Goal: Find specific page/section: Find specific page/section

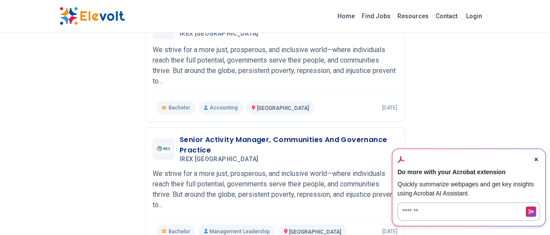
scroll to position [1108, 0]
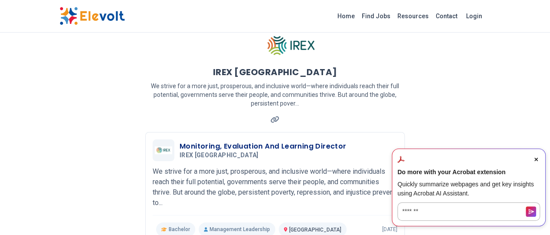
scroll to position [0, 0]
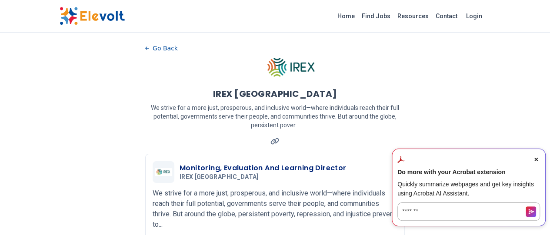
click at [535, 156] on span "Close Acrobat AI Assistant Dialog" at bounding box center [536, 160] width 8 height 8
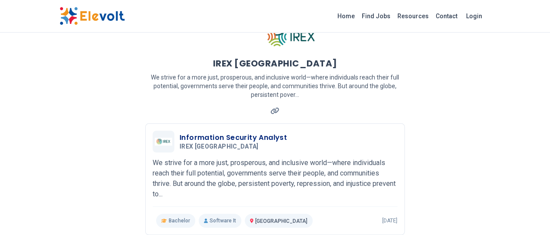
scroll to position [25, 0]
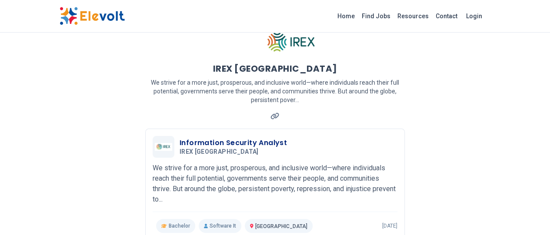
click at [394, 16] on link "Find Jobs" at bounding box center [376, 16] width 36 height 14
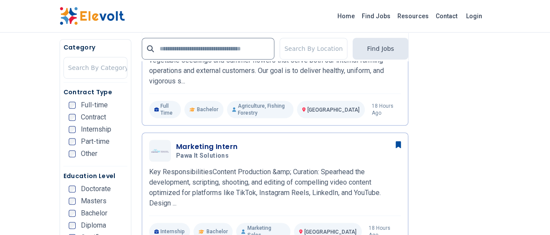
scroll to position [280, 0]
